Goal: Task Accomplishment & Management: Manage account settings

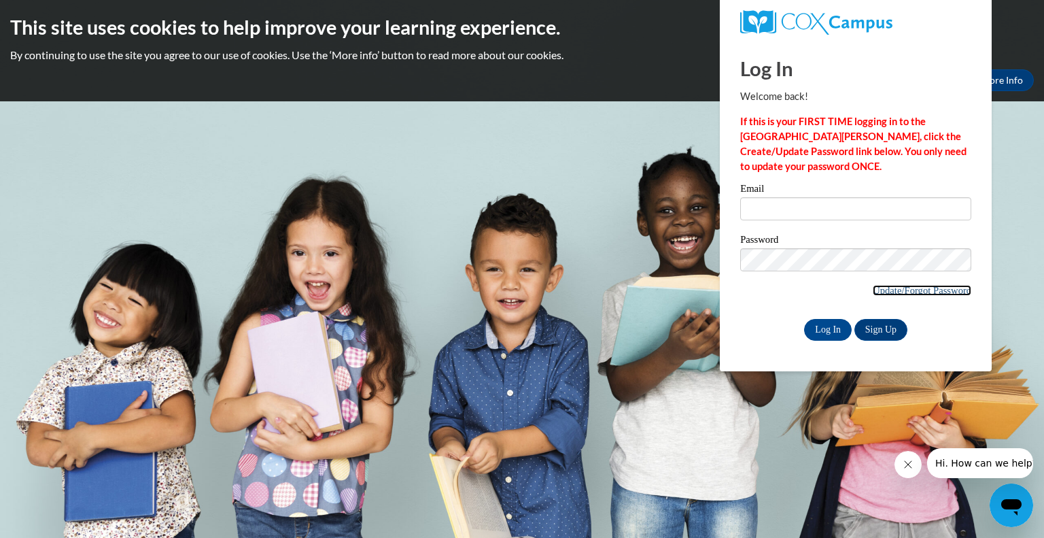
click at [900, 285] on link "Update/Forgot Password" at bounding box center [922, 290] width 99 height 11
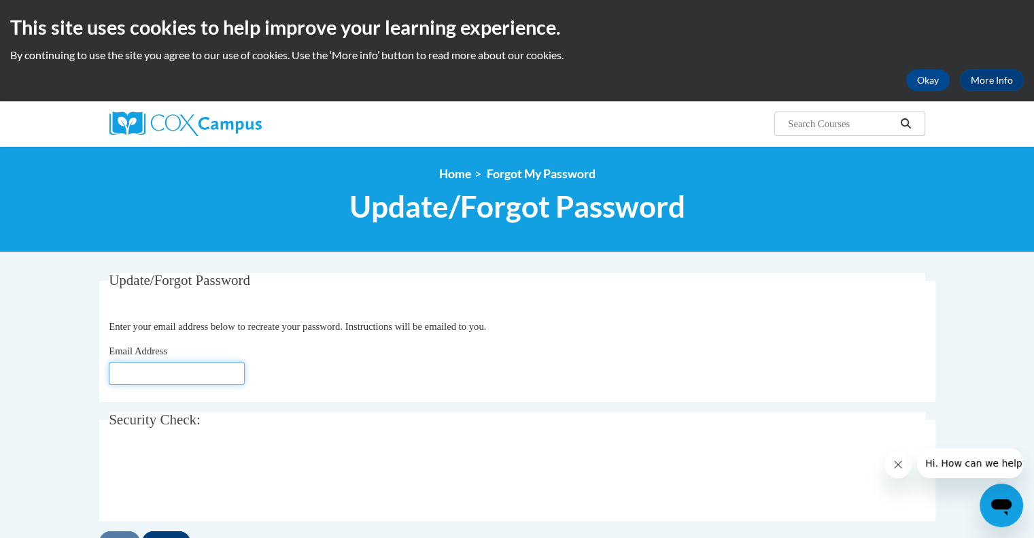
click at [159, 376] on input "Email Address" at bounding box center [177, 373] width 136 height 23
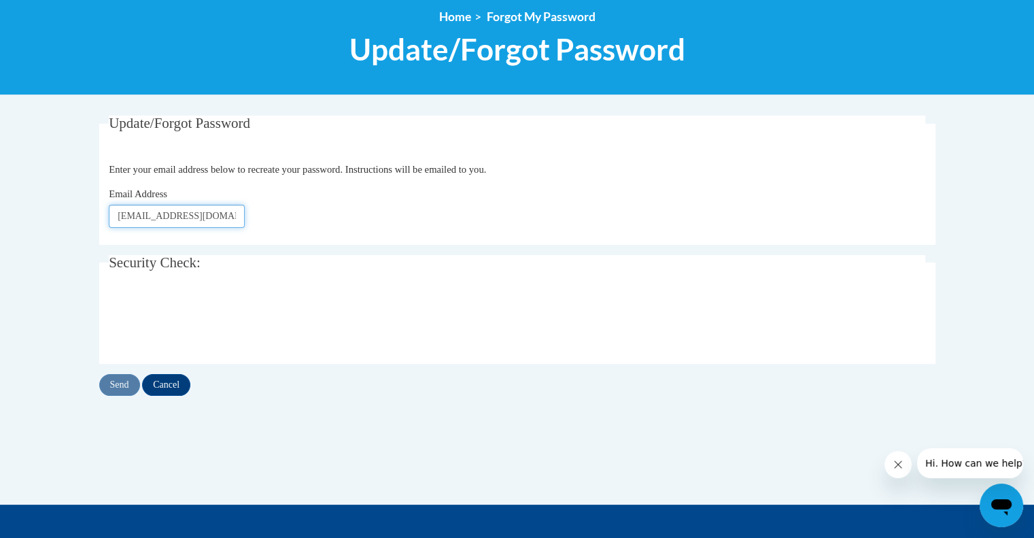
scroll to position [158, 0]
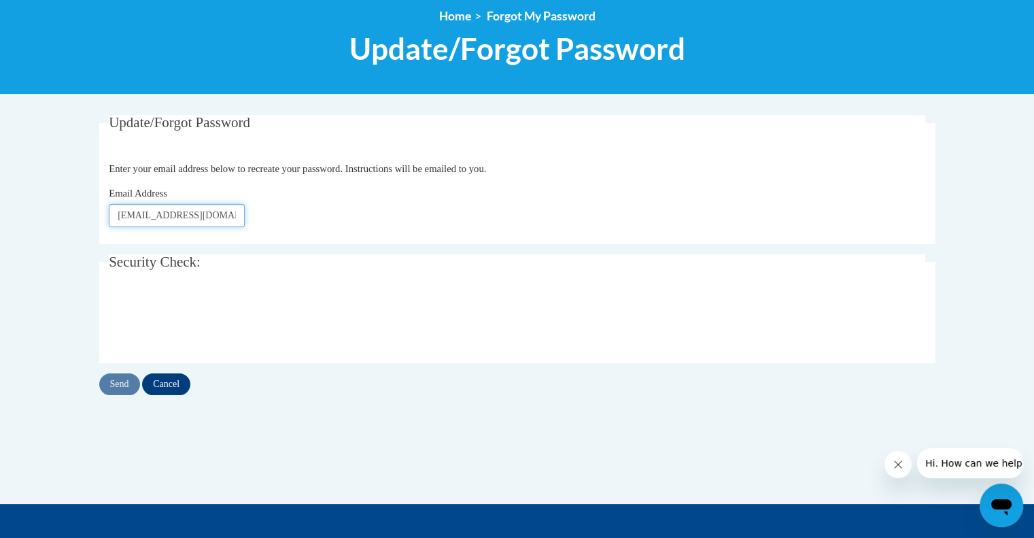
type input "[EMAIL_ADDRESS][DOMAIN_NAME]"
click at [112, 377] on input "Send" at bounding box center [119, 384] width 41 height 22
